Goal: Task Accomplishment & Management: Use online tool/utility

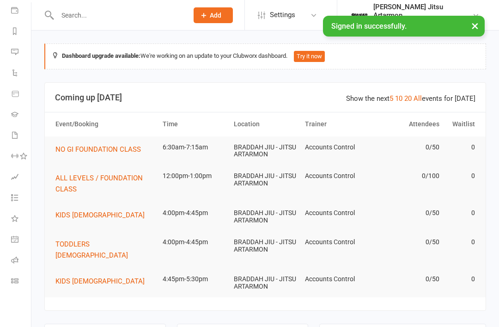
scroll to position [109, 0]
click at [22, 283] on link "Class check-in" at bounding box center [21, 281] width 21 height 21
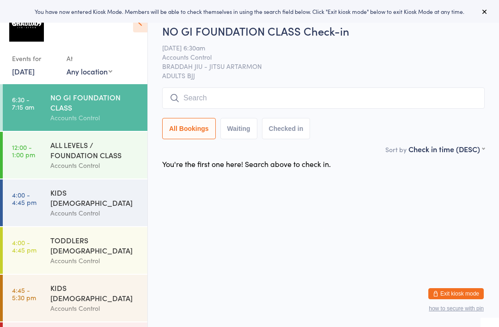
click at [424, 105] on input "search" at bounding box center [323, 97] width 323 height 21
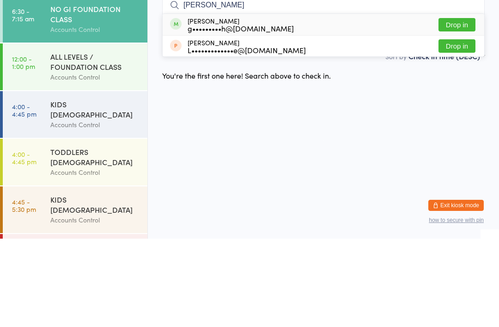
type input "Binh"
click at [460, 106] on button "Drop in" at bounding box center [457, 112] width 37 height 13
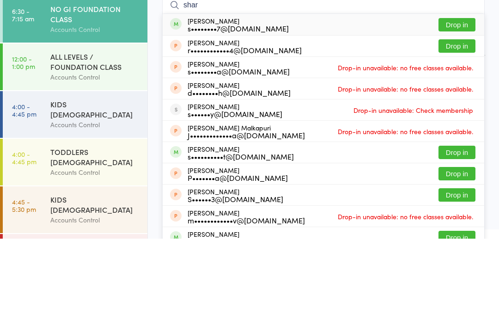
type input "shar"
click at [456, 106] on button "Drop in" at bounding box center [457, 112] width 37 height 13
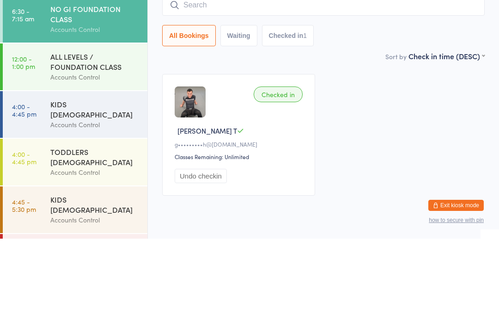
scroll to position [32, 0]
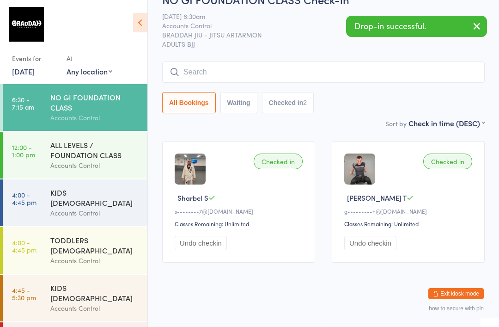
click at [447, 61] on input "search" at bounding box center [323, 71] width 323 height 21
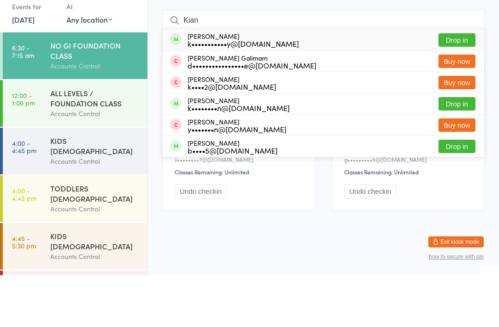
type input "Kian"
click at [460, 85] on button "Drop in" at bounding box center [457, 91] width 37 height 13
